Goal: Task Accomplishment & Management: Use online tool/utility

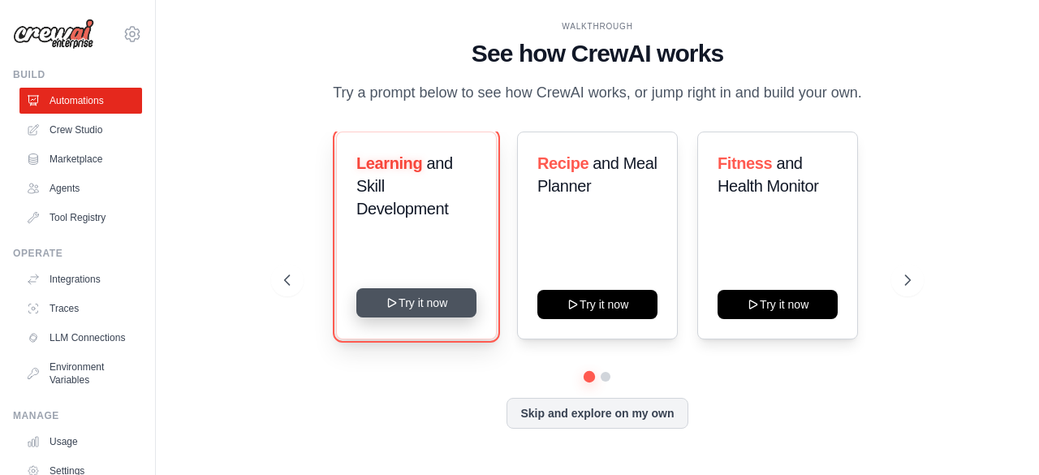
click at [455, 314] on button "Try it now" at bounding box center [416, 302] width 120 height 29
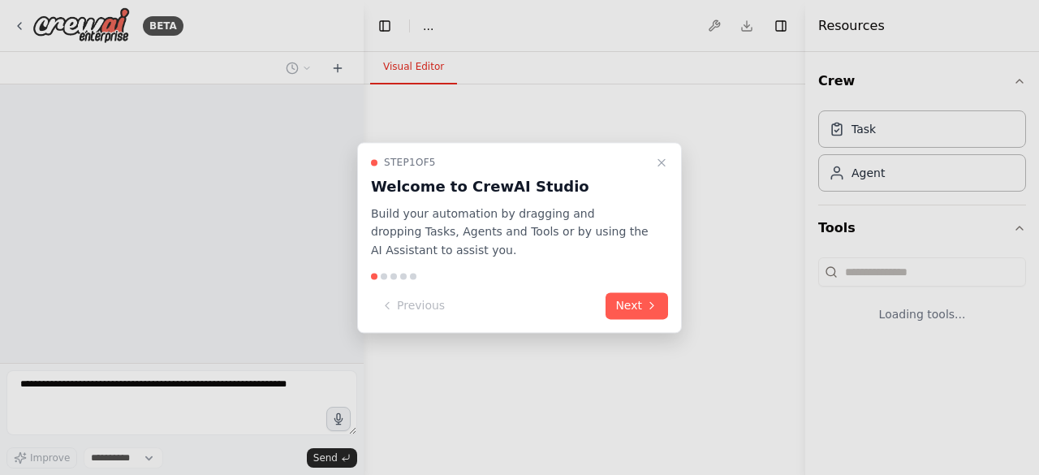
select select "****"
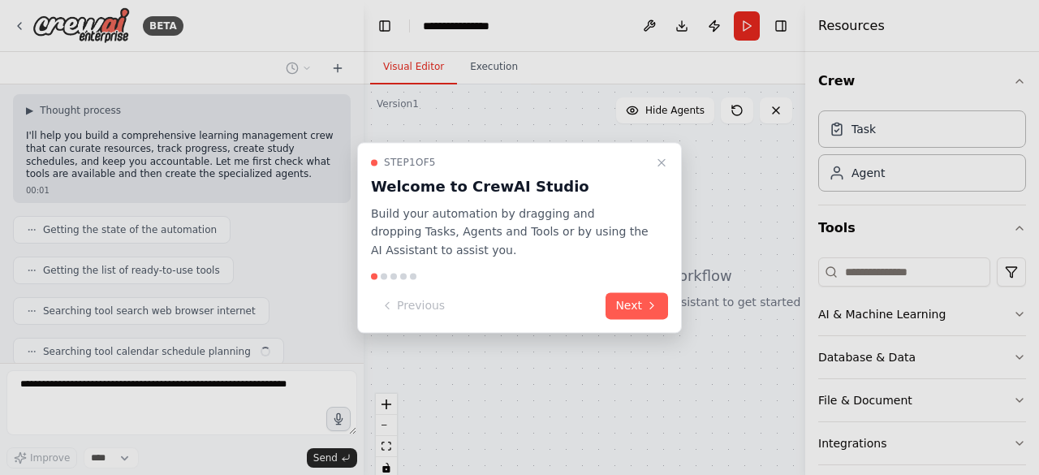
scroll to position [135, 0]
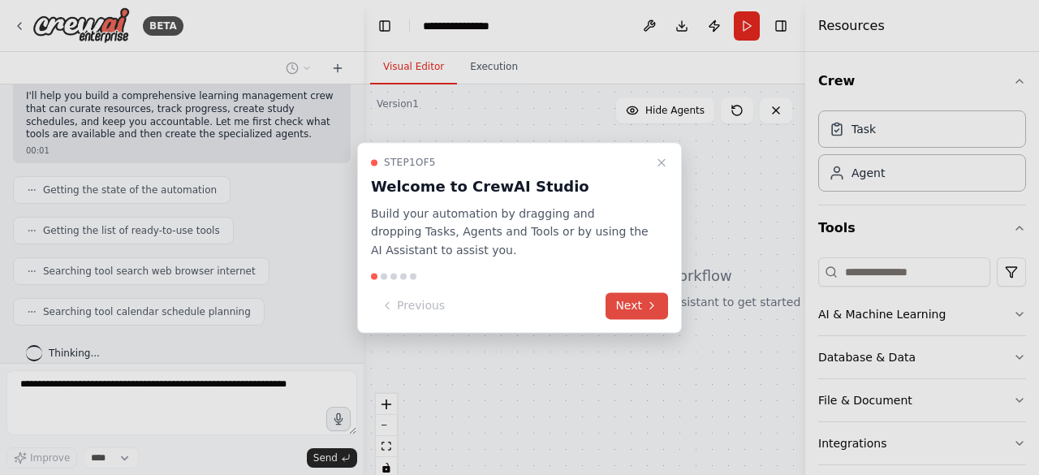
click at [640, 300] on button "Next" at bounding box center [637, 305] width 63 height 27
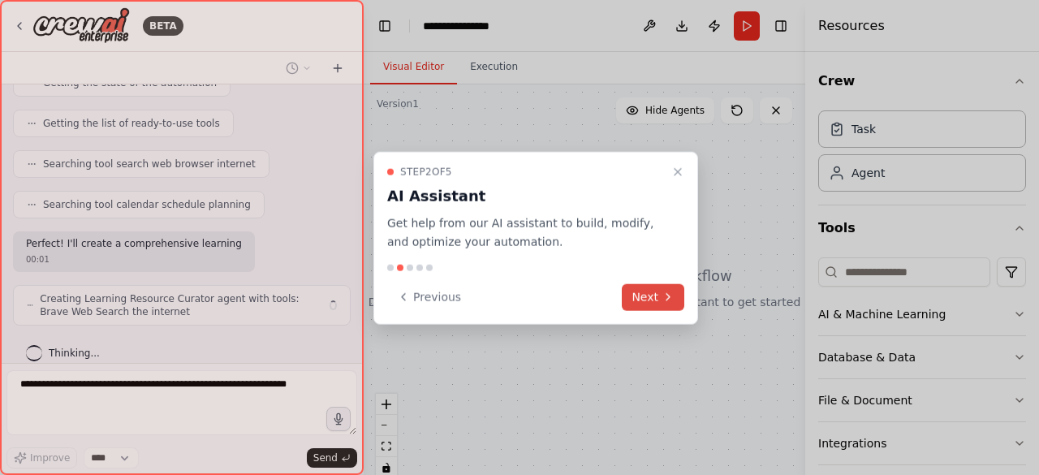
scroll to position [255, 0]
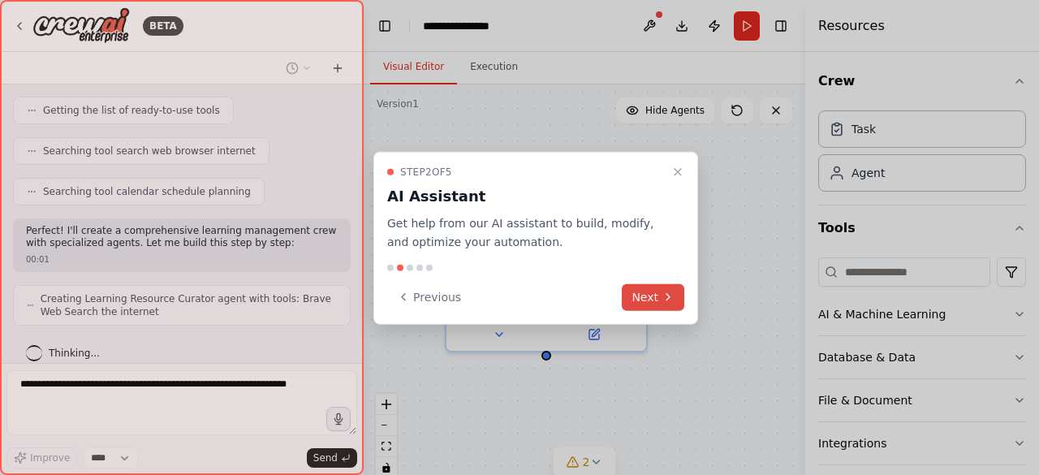
click at [640, 300] on button "Next" at bounding box center [653, 296] width 63 height 27
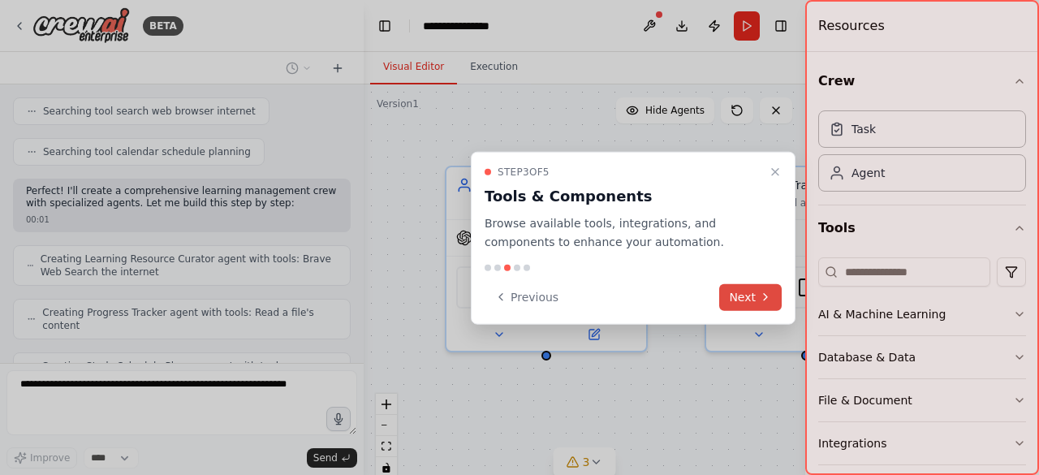
scroll to position [347, 0]
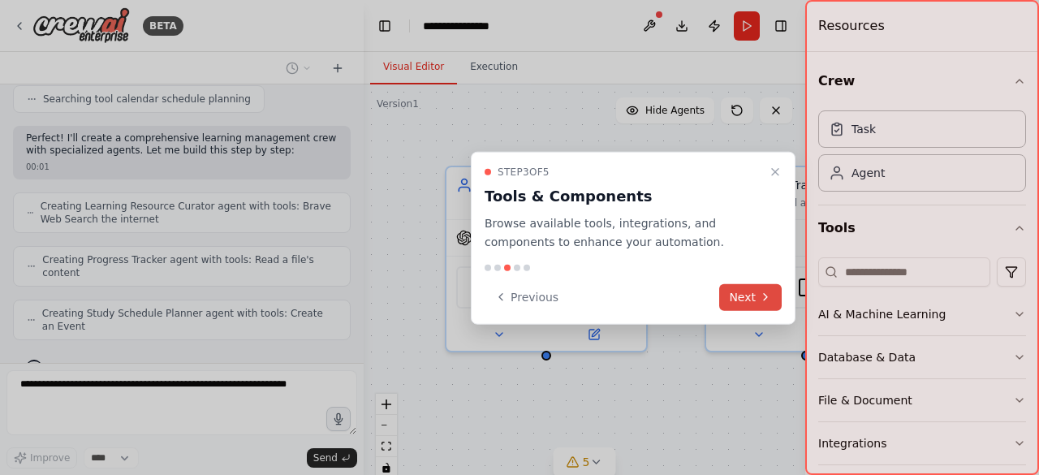
click at [736, 300] on button "Next" at bounding box center [750, 296] width 63 height 27
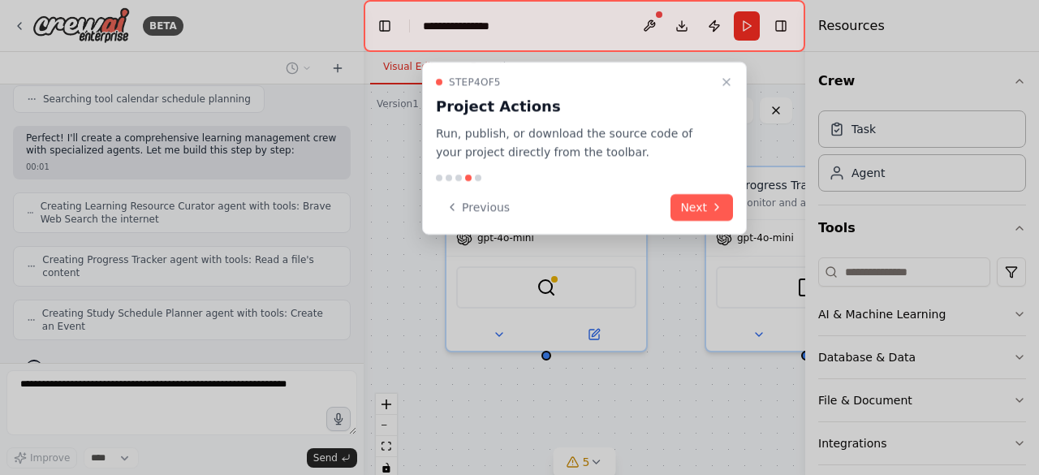
scroll to position [388, 0]
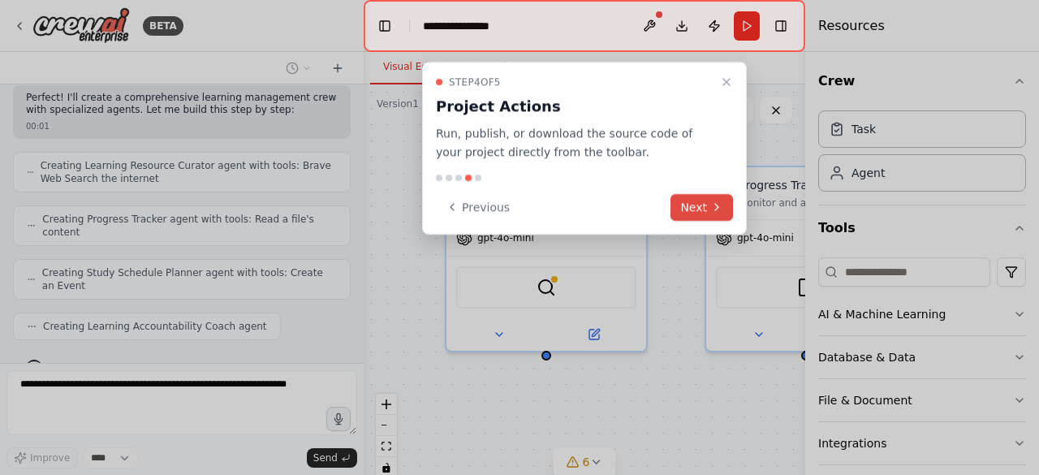
click at [680, 208] on button "Next" at bounding box center [702, 207] width 63 height 27
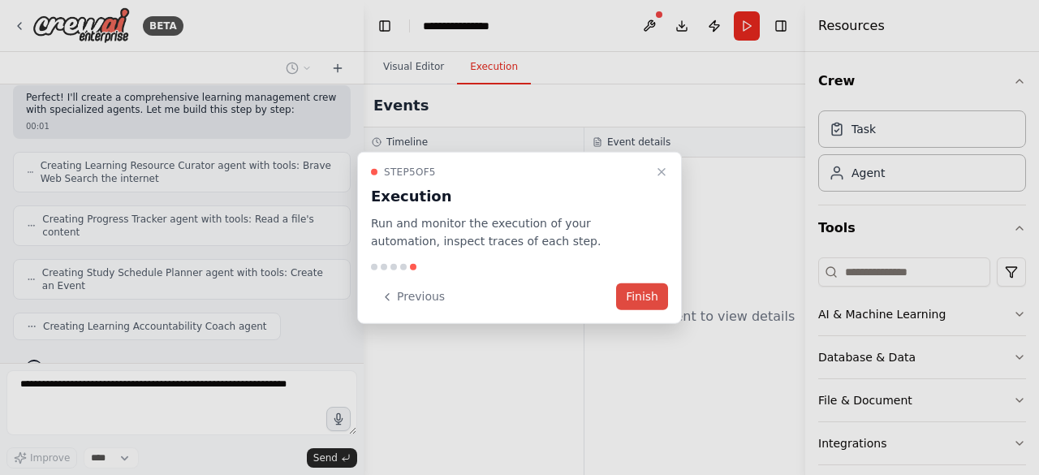
click at [654, 304] on button "Finish" at bounding box center [642, 296] width 52 height 27
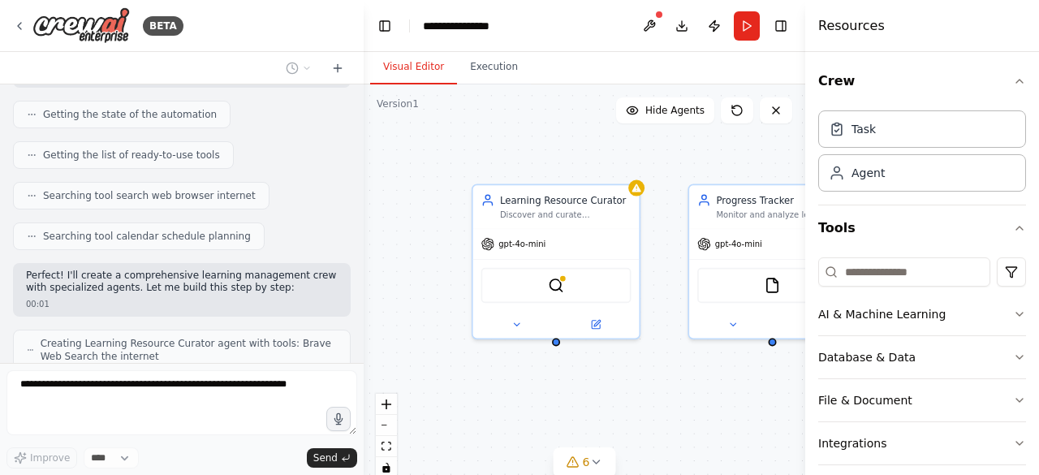
scroll to position [0, 0]
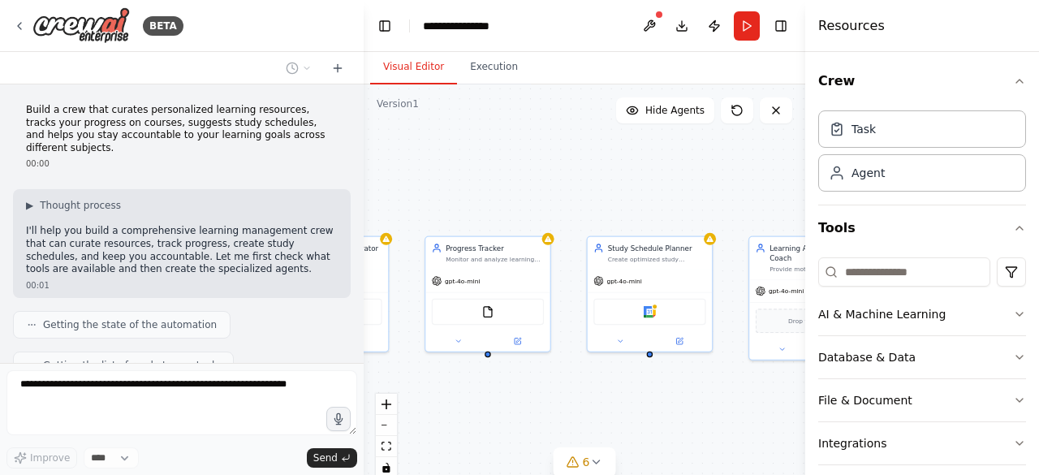
drag, startPoint x: 722, startPoint y: 400, endPoint x: 424, endPoint y: 393, distance: 298.8
click at [424, 393] on div "Learning Resource Curator Discover and curate personalized learning resources f…" at bounding box center [585, 287] width 442 height 406
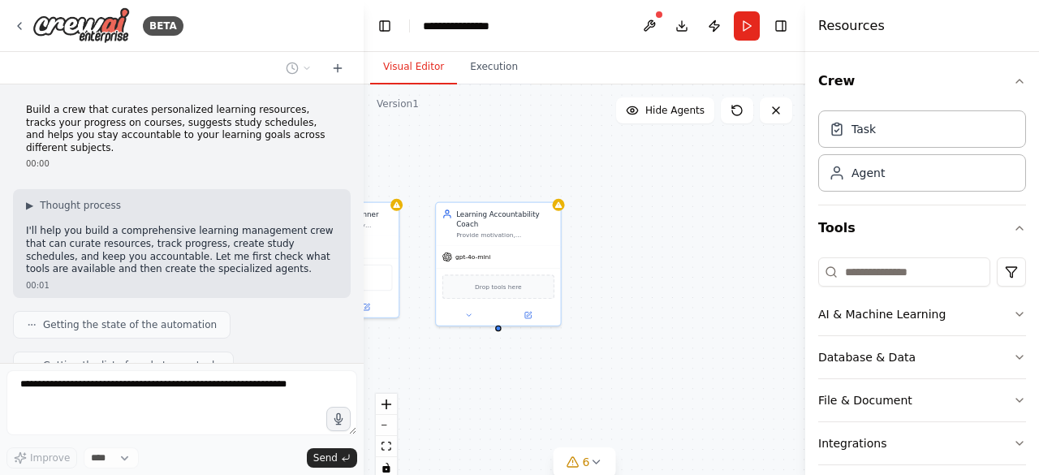
drag, startPoint x: 573, startPoint y: 369, endPoint x: 290, endPoint y: 326, distance: 286.6
click at [290, 326] on div "BETA Build a crew that curates personalized learning resources, tracks your pro…" at bounding box center [519, 237] width 1039 height 475
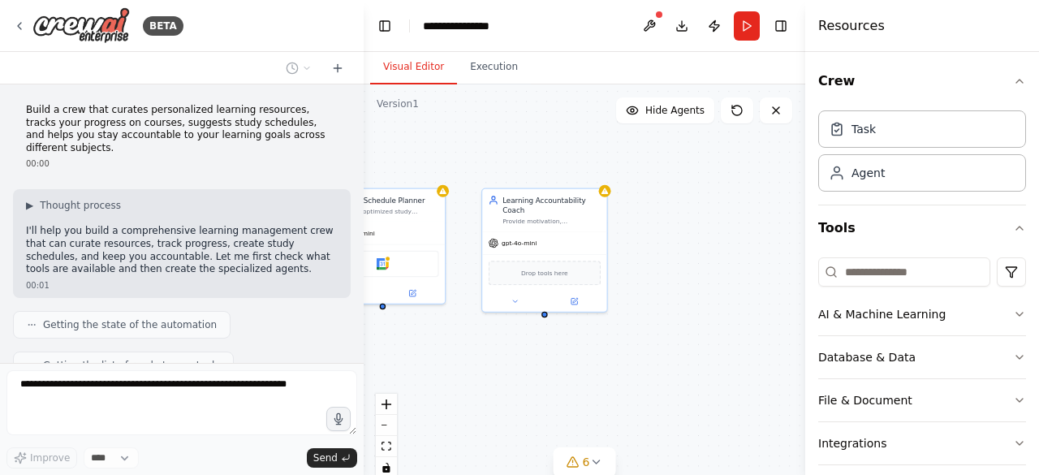
drag, startPoint x: 493, startPoint y: 334, endPoint x: 548, endPoint y: 336, distance: 55.3
click at [548, 336] on div "Learning Resource Curator Discover and curate personalized learning resources f…" at bounding box center [585, 287] width 442 height 406
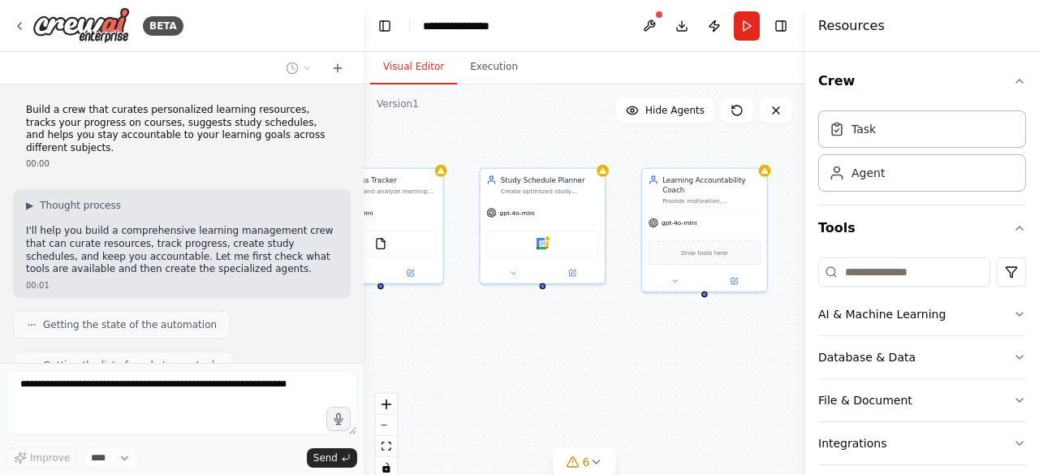
drag, startPoint x: 476, startPoint y: 343, endPoint x: 634, endPoint y: 317, distance: 160.4
click at [634, 317] on div "Learning Resource Curator Discover and curate personalized learning resources f…" at bounding box center [585, 287] width 442 height 406
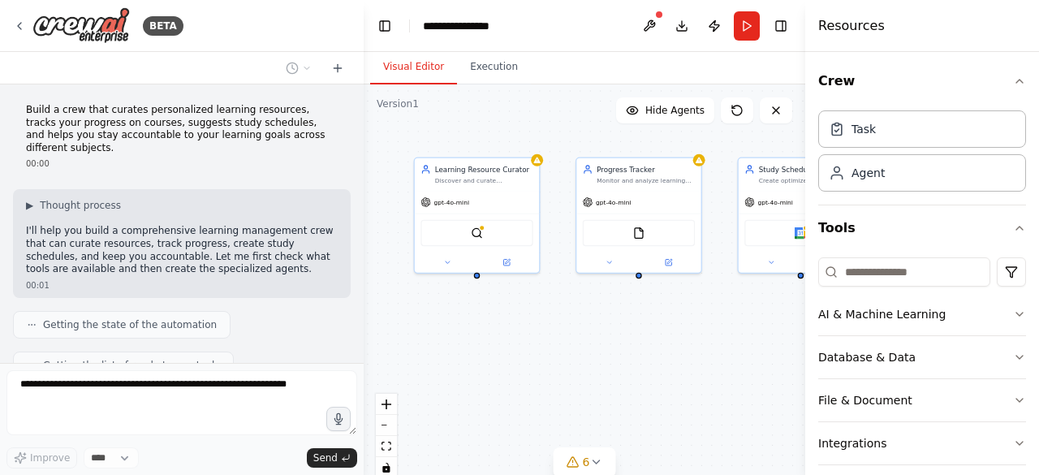
drag, startPoint x: 500, startPoint y: 316, endPoint x: 760, endPoint y: 311, distance: 259.8
click at [760, 311] on div "Learning Resource Curator Discover and curate personalized learning resources f…" at bounding box center [585, 287] width 442 height 406
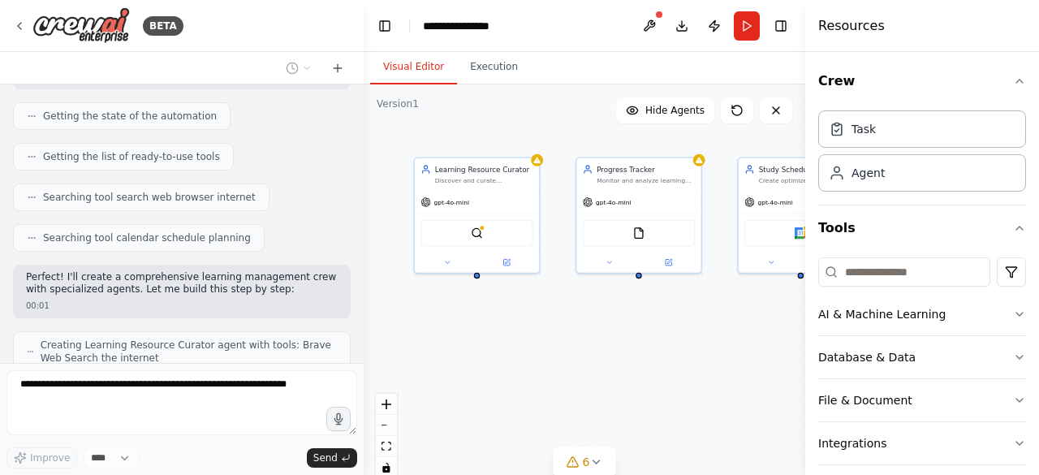
scroll to position [213, 0]
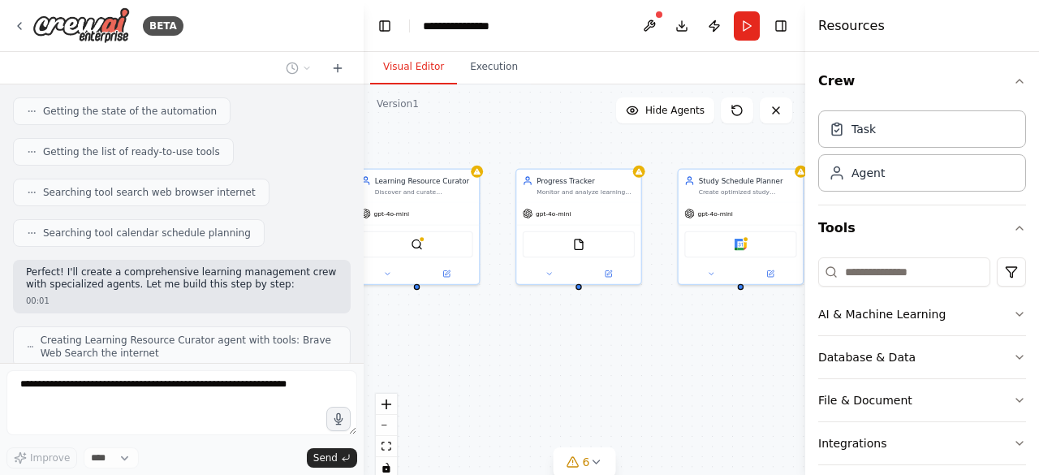
drag, startPoint x: 641, startPoint y: 322, endPoint x: 572, endPoint y: 331, distance: 69.6
click at [572, 331] on div "Learning Resource Curator Discover and curate personalized learning resources f…" at bounding box center [585, 287] width 442 height 406
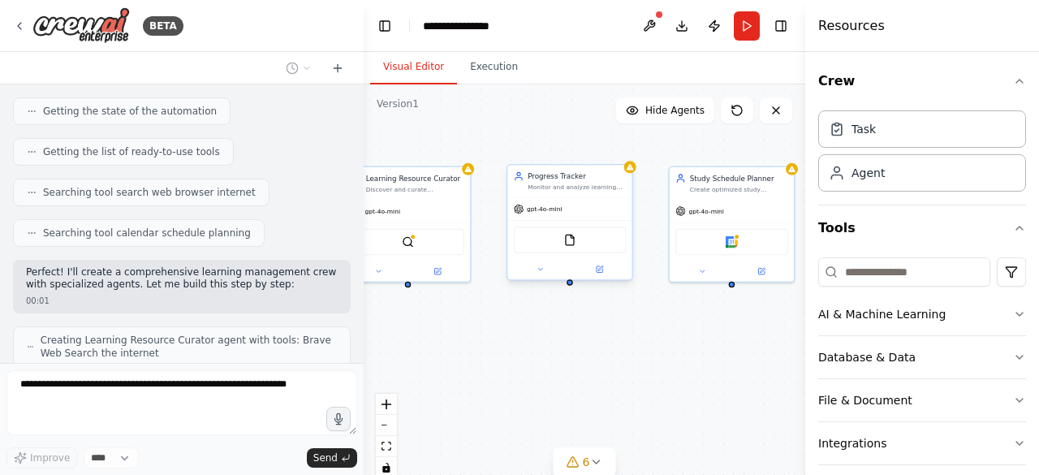
click at [541, 217] on div "gpt-4o-mini" at bounding box center [569, 209] width 124 height 22
click at [539, 278] on div at bounding box center [569, 269] width 124 height 20
click at [539, 267] on icon at bounding box center [541, 269] width 8 height 8
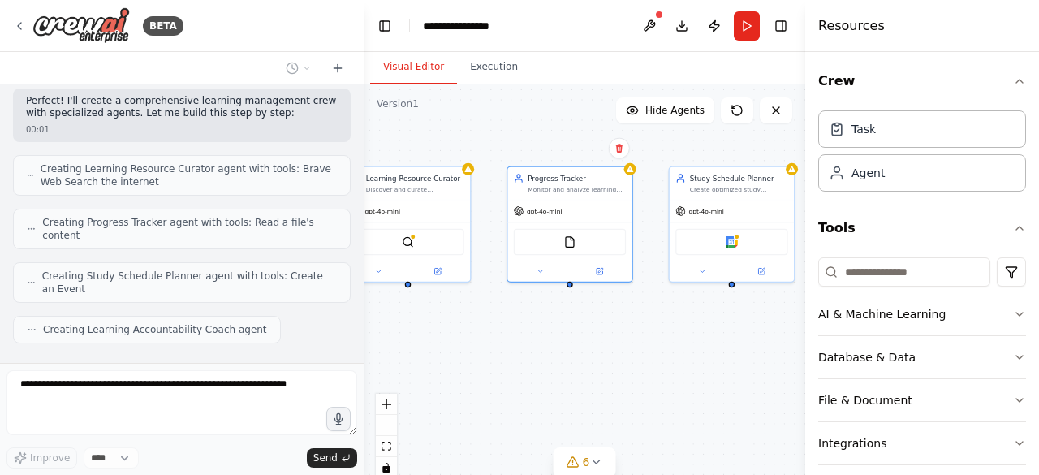
scroll to position [383, 0]
click at [50, 351] on div "BETA Build a crew that curates personalized learning resources, tracks your pro…" at bounding box center [182, 237] width 364 height 475
click at [50, 358] on div "Thinking..." at bounding box center [63, 372] width 100 height 29
click at [518, 183] on div "Progress Tracker Monitor and analyze learning progress across {subject} courses…" at bounding box center [569, 182] width 109 height 19
click at [500, 134] on div "Learning Resource Curator Discover and curate personalized learning resources f…" at bounding box center [585, 287] width 442 height 406
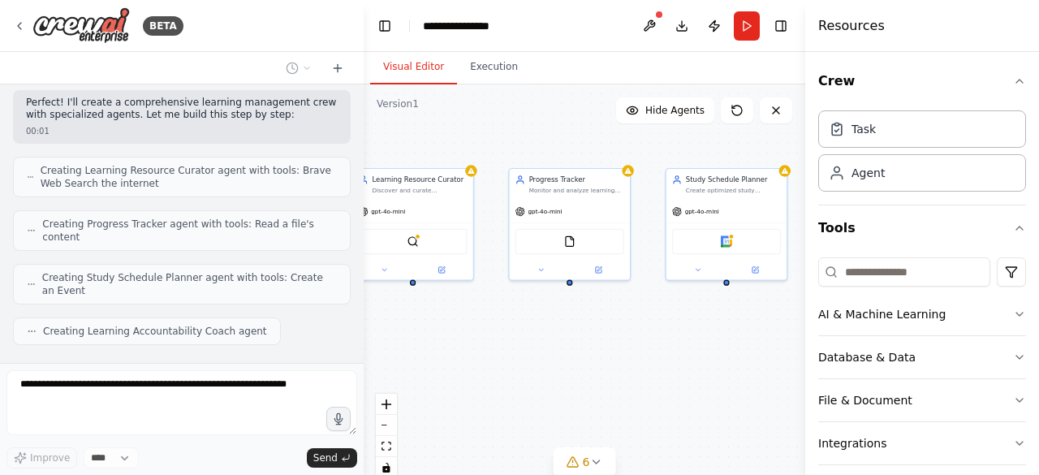
click at [224, 468] on div "Improve **** Send" at bounding box center [181, 457] width 351 height 21
click at [649, 25] on button at bounding box center [649, 25] width 26 height 29
